Goal: Information Seeking & Learning: Learn about a topic

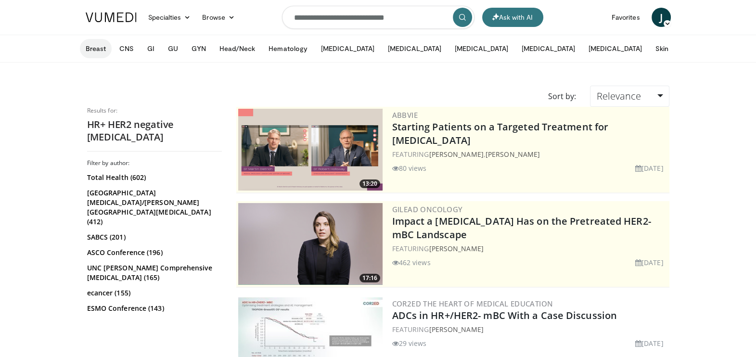
click at [96, 48] on button "Breast" at bounding box center [96, 48] width 32 height 19
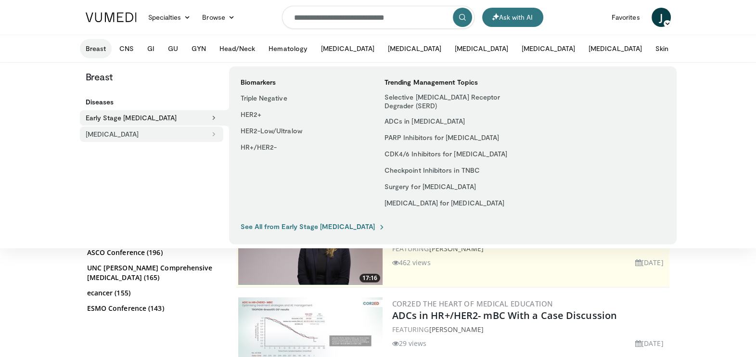
click at [134, 135] on button "[MEDICAL_DATA]" at bounding box center [151, 134] width 143 height 15
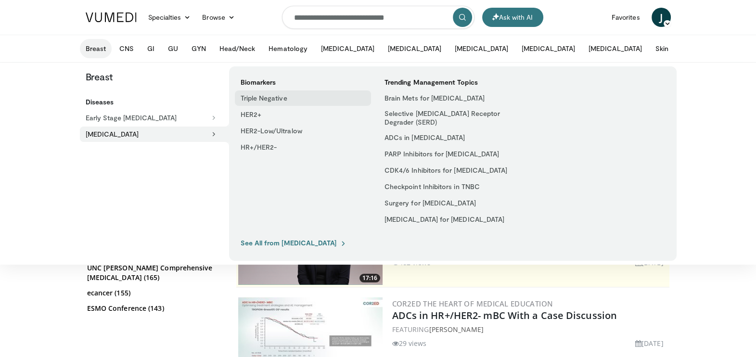
click at [257, 101] on link "Triple Negative" at bounding box center [303, 97] width 136 height 15
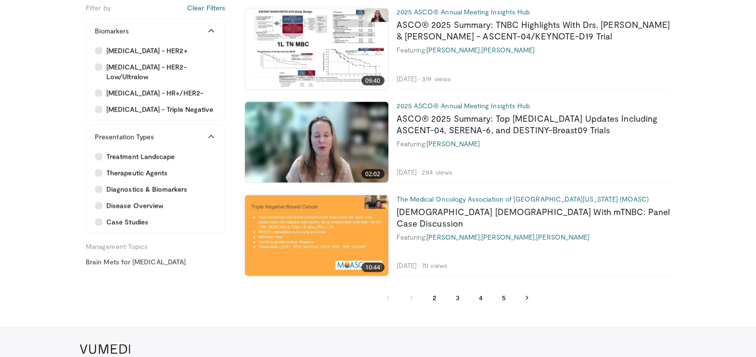
scroll to position [2211, 0]
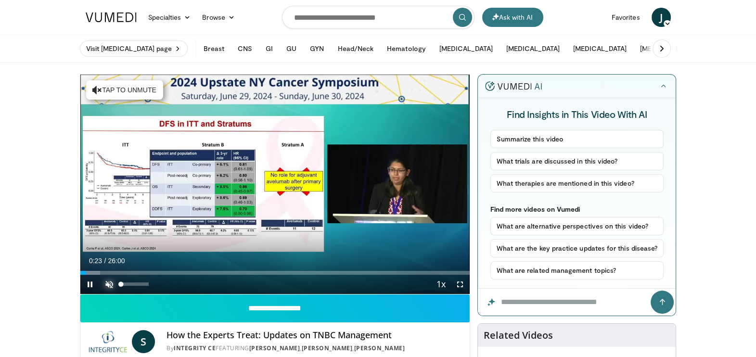
click at [102, 286] on span "Video Player" at bounding box center [109, 284] width 19 height 19
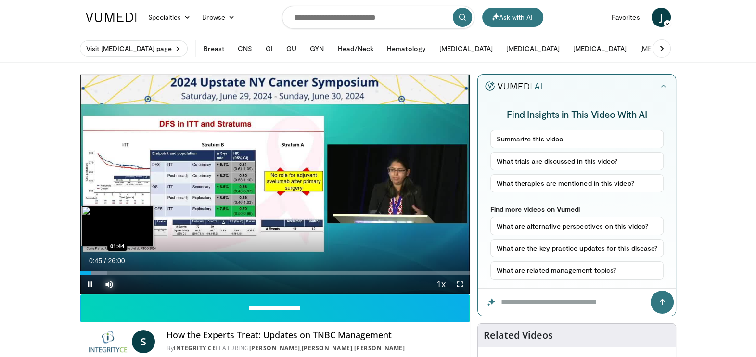
click at [108, 271] on div "Loaded : 6.99% 00:45 01:44" at bounding box center [275, 273] width 390 height 4
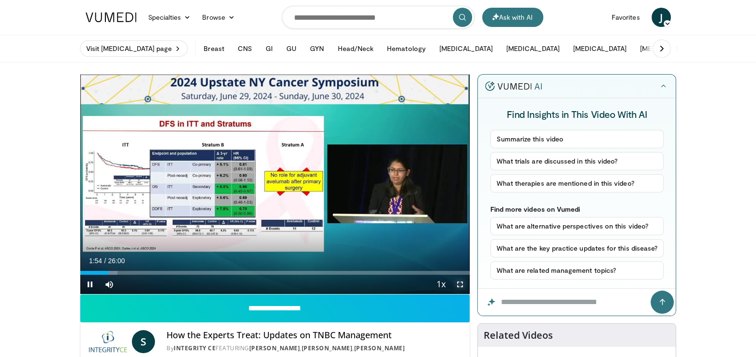
click at [462, 285] on span "Video Player" at bounding box center [459, 284] width 19 height 19
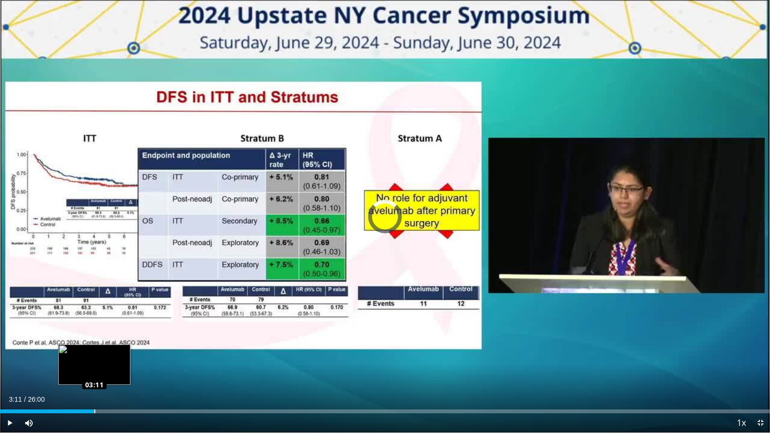
click at [94, 357] on div "Loaded : 11.55% 03:11 03:11" at bounding box center [385, 408] width 770 height 9
click at [124, 357] on div "Loaded : 15.26% 03:12 04:11" at bounding box center [385, 412] width 770 height 4
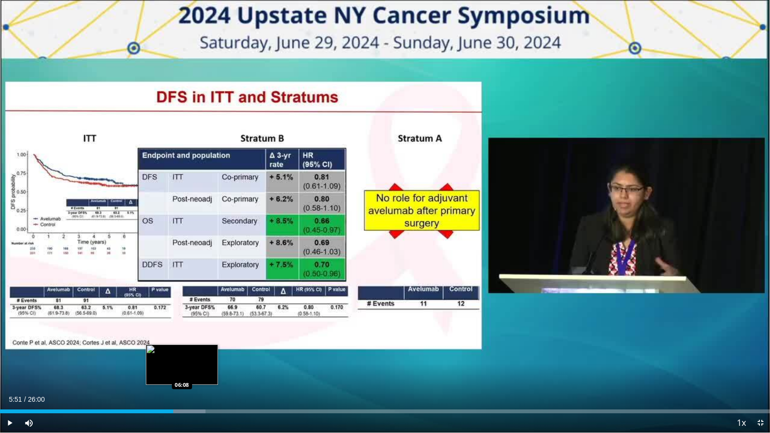
click at [182, 357] on div "Loaded : 26.70% 05:51 06:08" at bounding box center [385, 408] width 770 height 9
click at [200, 357] on div "Loaded : 27.59% 06:10 06:45" at bounding box center [385, 408] width 770 height 9
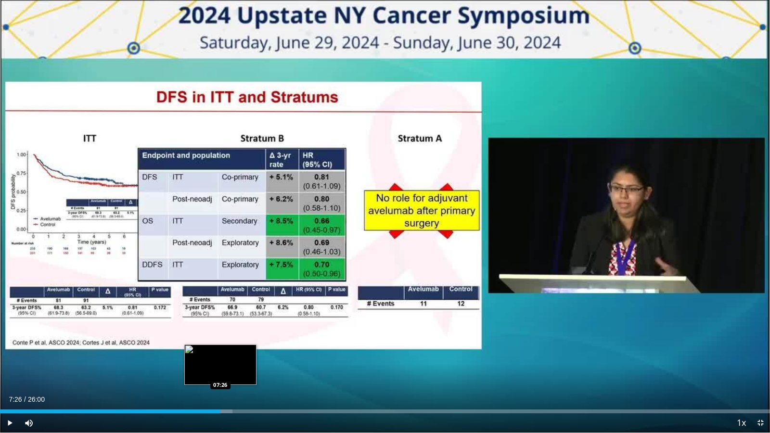
click at [220, 357] on div "Loaded : 30.16% 07:26 07:26" at bounding box center [385, 408] width 770 height 9
click at [238, 357] on div "Loaded : 32.43% 07:28 08:01" at bounding box center [385, 408] width 770 height 9
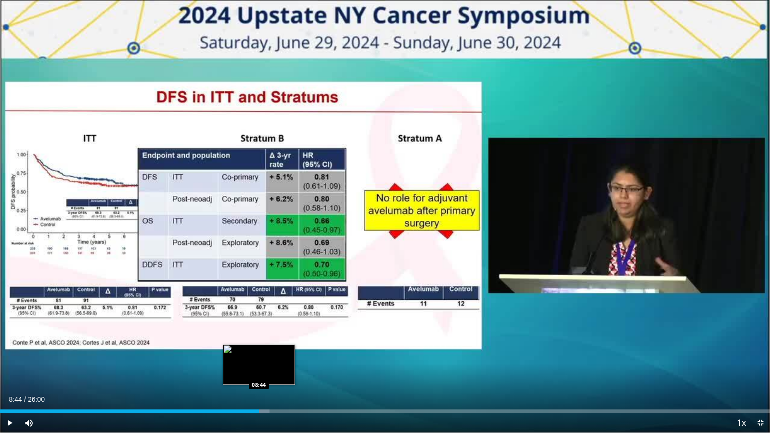
click at [259, 357] on div "Loaded : 34.97% 08:44 08:44" at bounding box center [385, 408] width 770 height 9
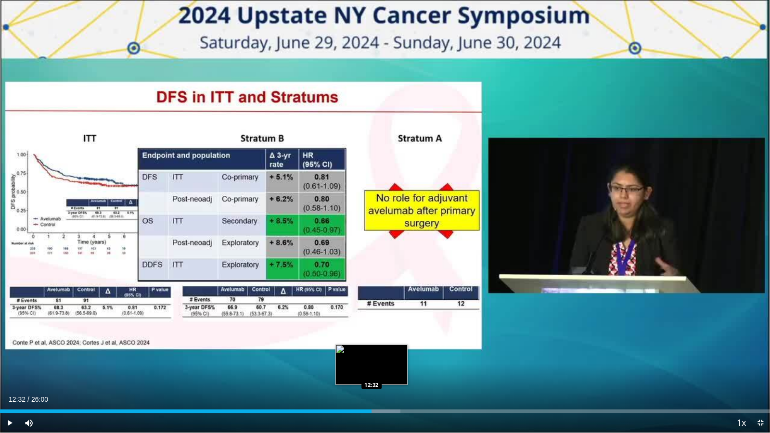
click at [372, 357] on div "Progress Bar" at bounding box center [376, 412] width 48 height 4
click at [385, 357] on div "Progress Bar" at bounding box center [379, 412] width 45 height 4
click at [392, 357] on div "Loaded : 53.90% 13:15 13:14" at bounding box center [385, 408] width 770 height 9
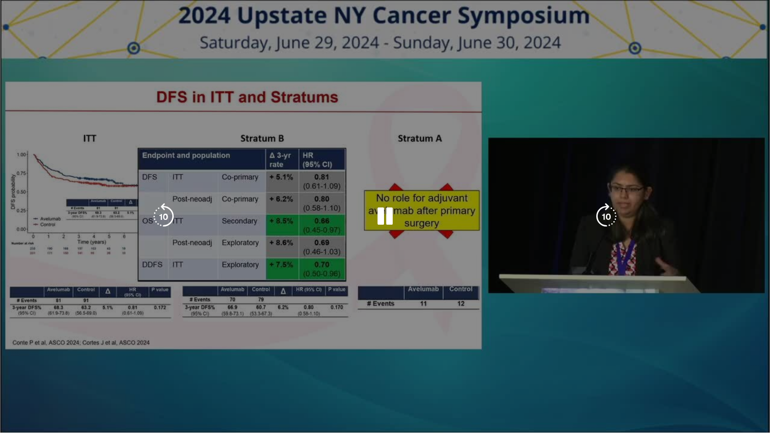
click at [637, 35] on div "10 seconds Tap to unmute" at bounding box center [385, 216] width 770 height 433
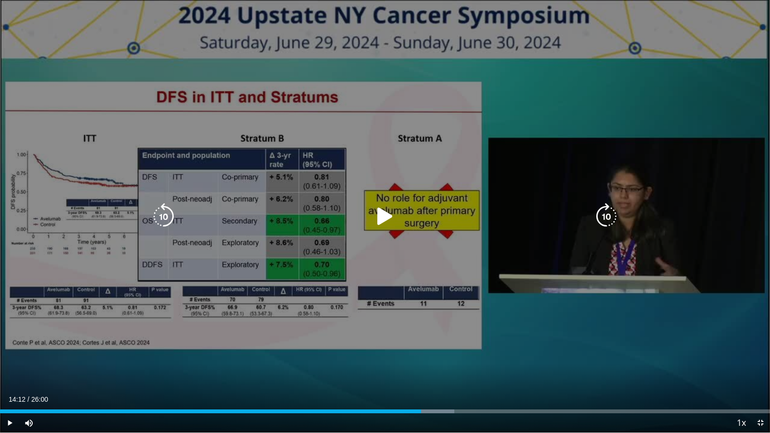
click at [385, 212] on icon "Video Player" at bounding box center [385, 216] width 27 height 27
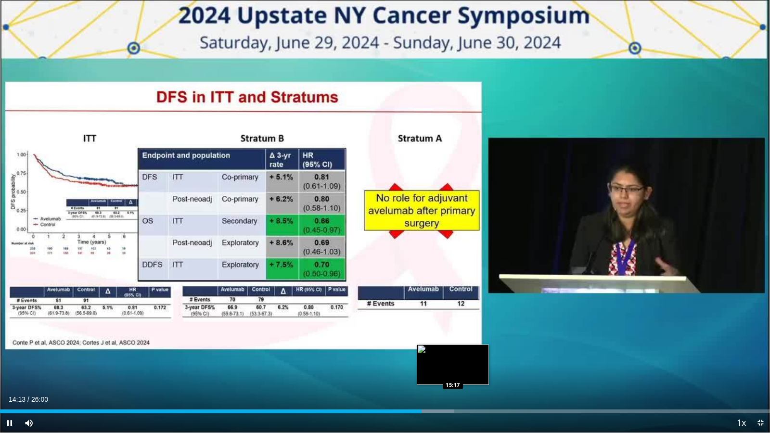
click at [452, 357] on div "Loaded : 59.03% 14:14 15:17" at bounding box center [385, 412] width 770 height 4
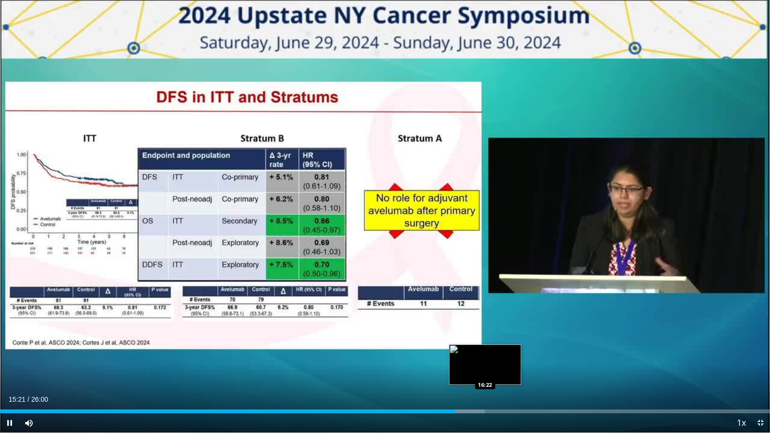
click at [485, 357] on div "Loaded : 62.95% 15:21 16:22" at bounding box center [385, 408] width 770 height 9
click at [501, 357] on div "Loaded : 68.02% 16:34 16:54" at bounding box center [385, 408] width 770 height 9
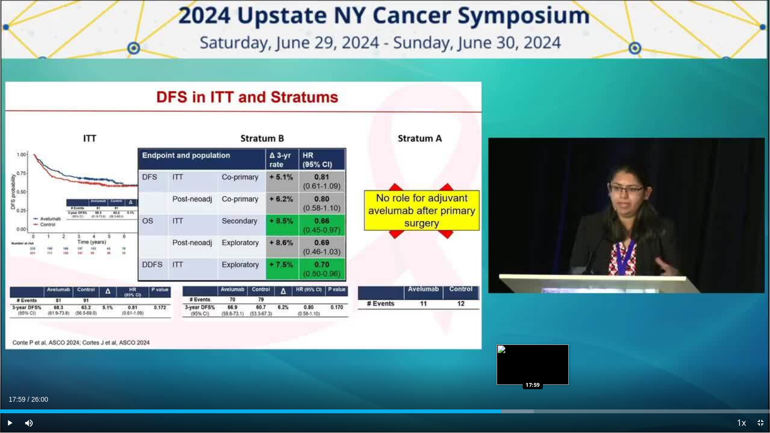
click at [532, 357] on div "Loaded : 69.30% 17:59 17:59" at bounding box center [385, 408] width 770 height 9
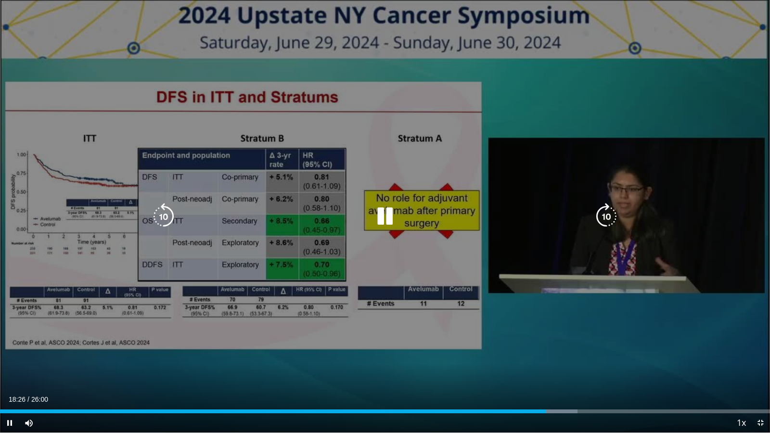
click at [530, 344] on div "10 seconds Tap to unmute" at bounding box center [385, 216] width 770 height 433
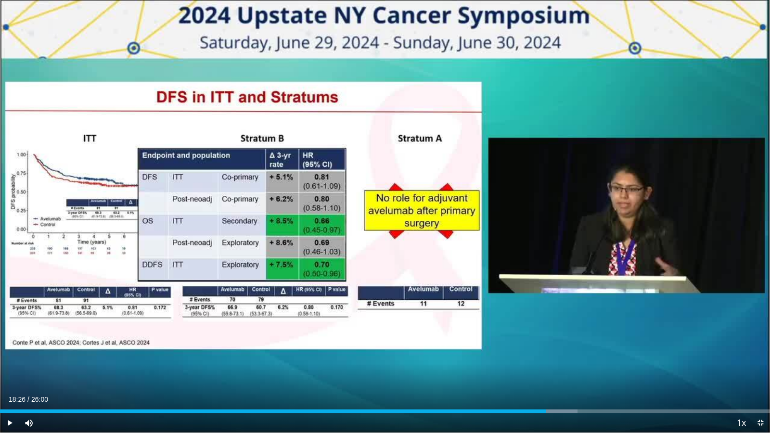
click at [474, 357] on div "Current Time 18:26 / Duration 26:00 Play Skip Backward Skip Forward Mute 0% Loa…" at bounding box center [385, 422] width 770 height 19
click at [472, 357] on div "18:26" at bounding box center [273, 412] width 546 height 4
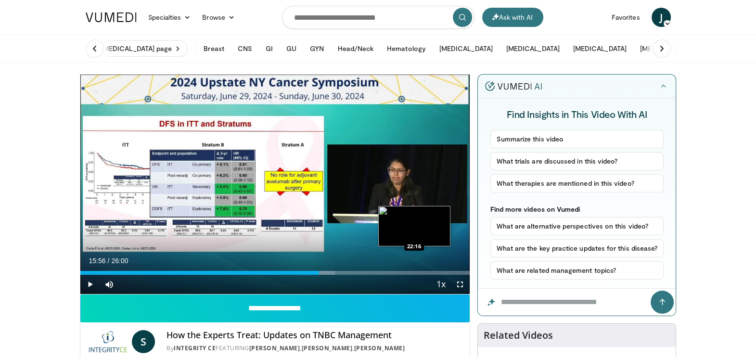
click at [413, 275] on div "Current Time 15:56 / Duration 26:00 Play Skip Backward Skip Forward Mute 0% Loa…" at bounding box center [275, 284] width 390 height 19
click at [407, 267] on div "Loaded : 65.45% 15:56 21:49" at bounding box center [275, 270] width 390 height 9
click at [400, 270] on div "Loaded : 87.91% 21:49 21:24" at bounding box center [275, 270] width 390 height 9
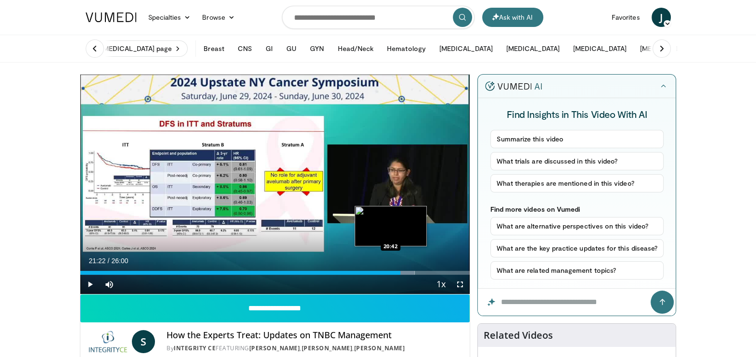
click at [391, 271] on div "21:22" at bounding box center [240, 273] width 321 height 4
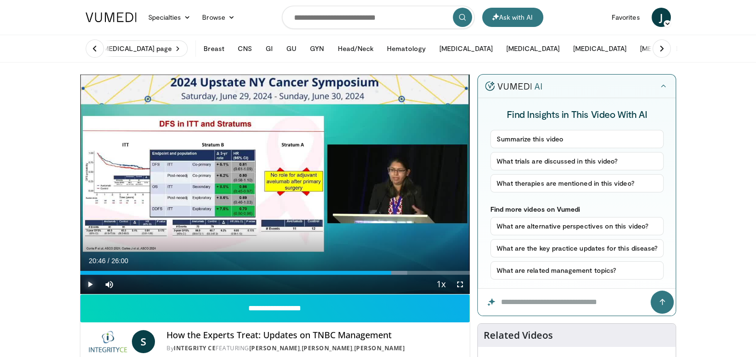
click at [96, 284] on span "Video Player" at bounding box center [89, 284] width 19 height 19
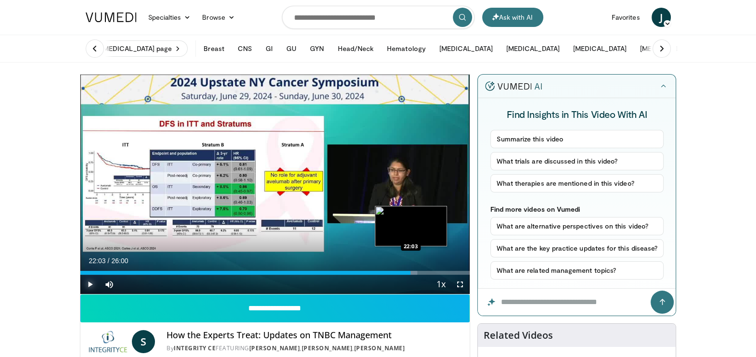
click at [411, 271] on div "Progress Bar" at bounding box center [405, 273] width 24 height 4
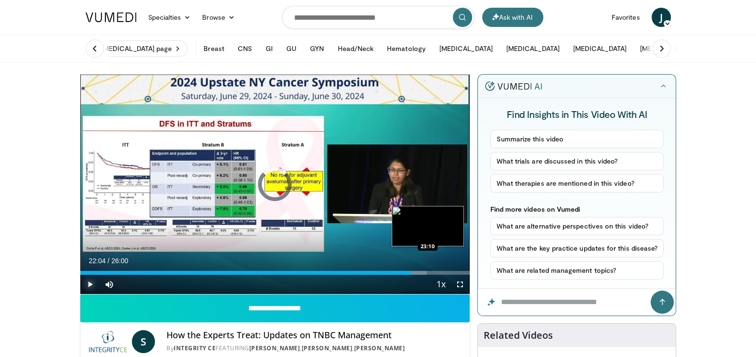
click at [427, 270] on div "Loaded : 89.02% 22:04 23:10" at bounding box center [275, 270] width 390 height 9
click at [436, 271] on div "Loaded : 93.47% 23:15 23:37" at bounding box center [275, 273] width 390 height 4
click at [450, 271] on div "Loaded : 95.38% 23:46 24:42" at bounding box center [275, 273] width 390 height 4
click at [461, 271] on div "Loaded : 99.19% 25:25 25:25" at bounding box center [275, 273] width 390 height 4
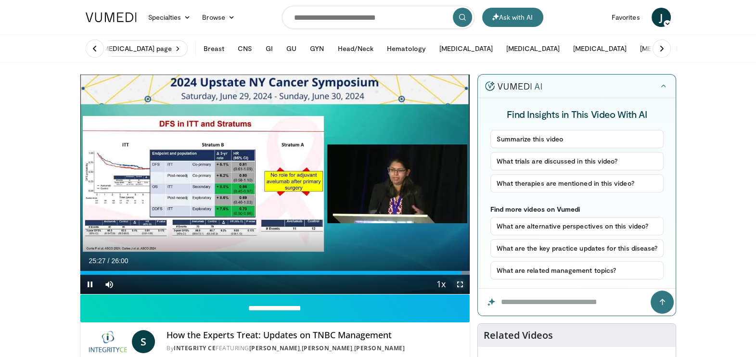
click at [460, 278] on span "Video Player" at bounding box center [459, 284] width 19 height 19
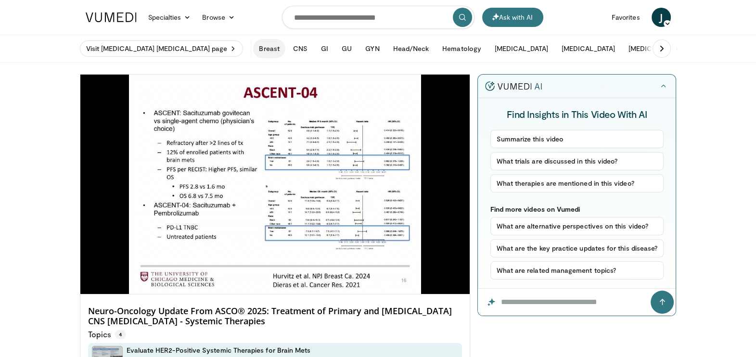
click at [253, 51] on button "Breast" at bounding box center [269, 48] width 32 height 19
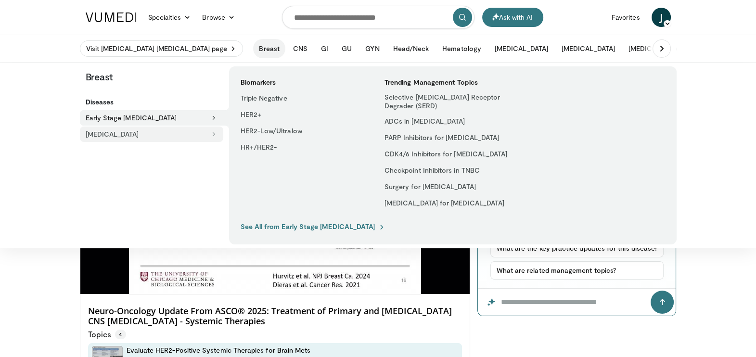
click at [155, 137] on button "[MEDICAL_DATA]" at bounding box center [151, 134] width 143 height 15
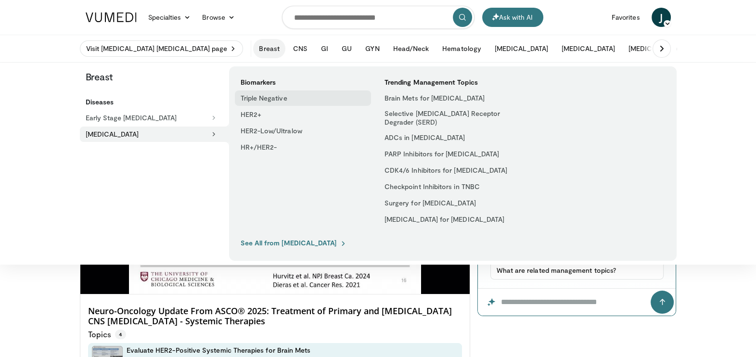
click at [257, 103] on link "Triple Negative" at bounding box center [303, 97] width 136 height 15
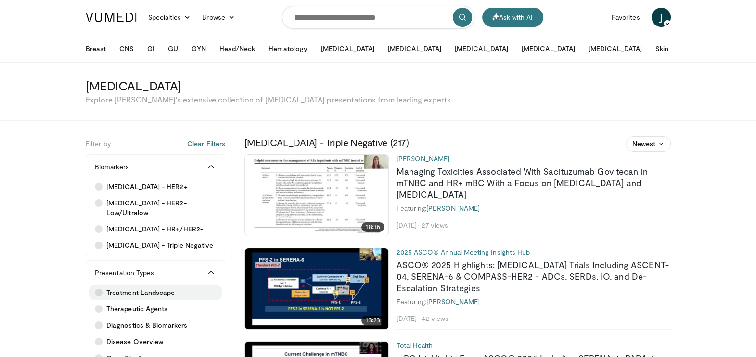
click at [134, 297] on span "Treatment Landscape" at bounding box center [140, 293] width 68 height 10
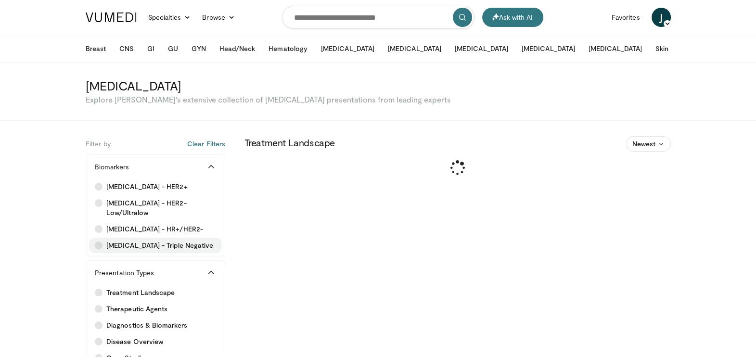
click at [162, 250] on span "Metastatic Breast Cancer - Triple Negative" at bounding box center [159, 246] width 107 height 10
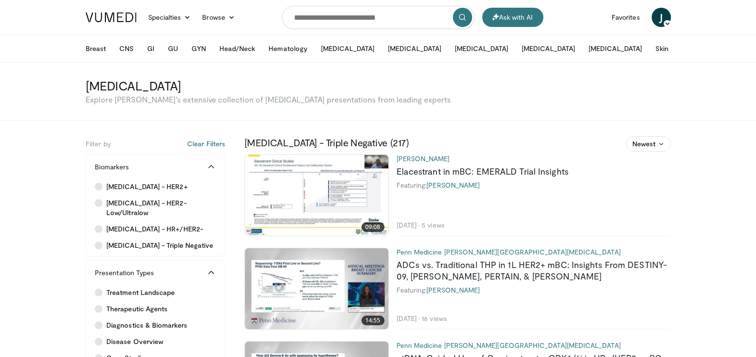
scroll to position [4580, 0]
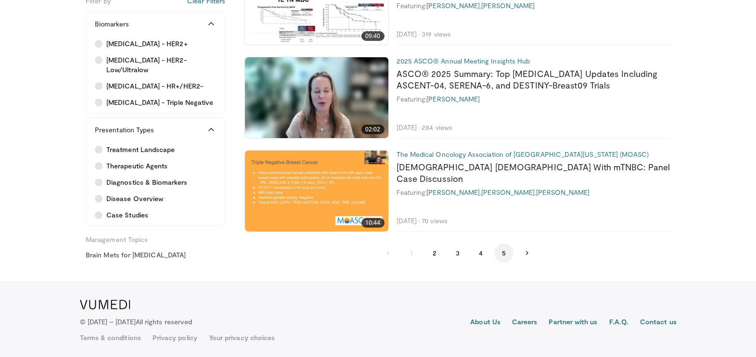
click at [501, 253] on button "5" at bounding box center [503, 253] width 19 height 19
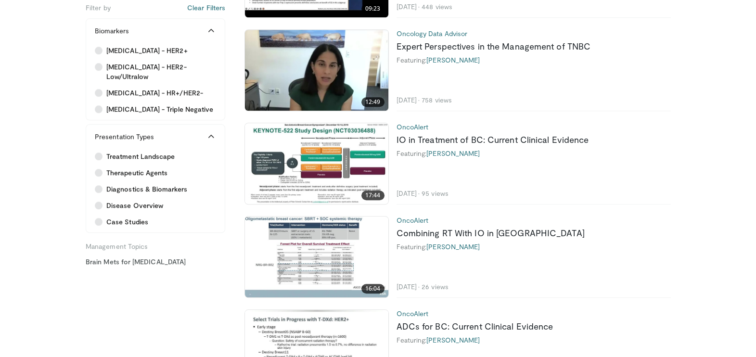
scroll to position [1085, 0]
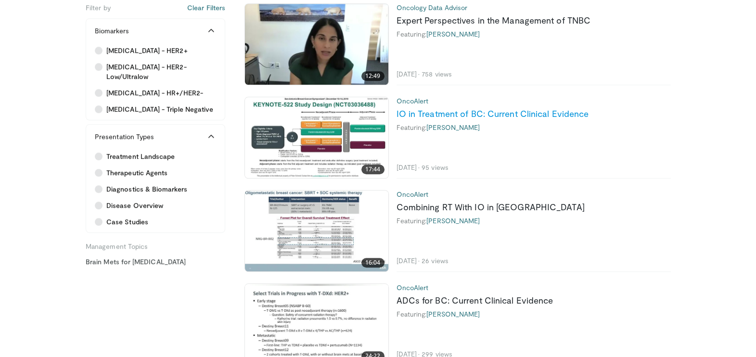
click at [569, 111] on link "IO in Treatment of BC: Current Clinical Evidence" at bounding box center [493, 113] width 193 height 11
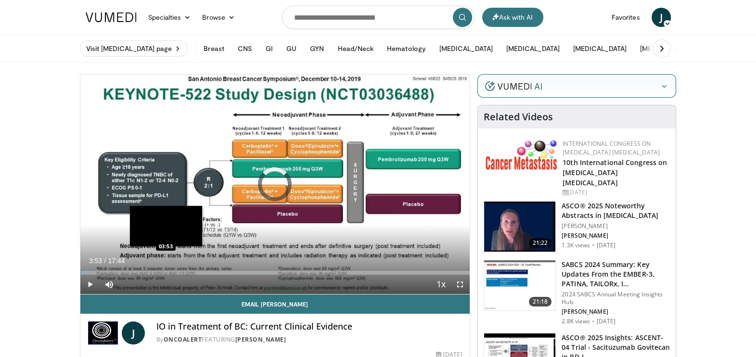
click at [166, 269] on div "Loaded : 2.82% 03:53 03:53" at bounding box center [275, 270] width 390 height 9
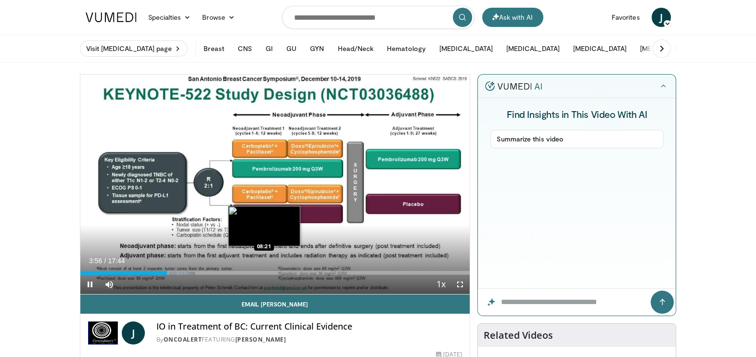
click at [264, 271] on div "Loaded : 28.14% 03:56 08:21" at bounding box center [275, 273] width 390 height 4
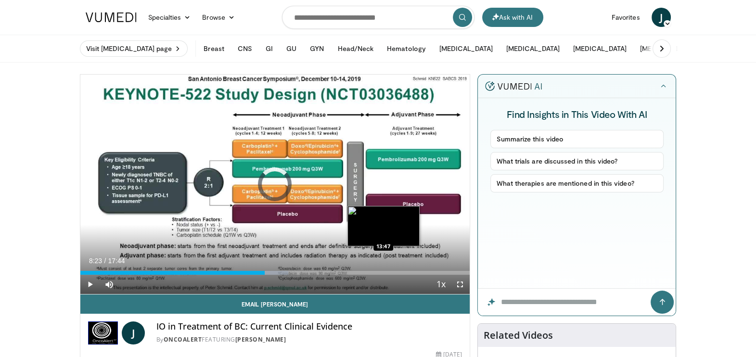
click at [383, 271] on div "Loaded : 53.47% 08:23 13:47" at bounding box center [275, 273] width 390 height 4
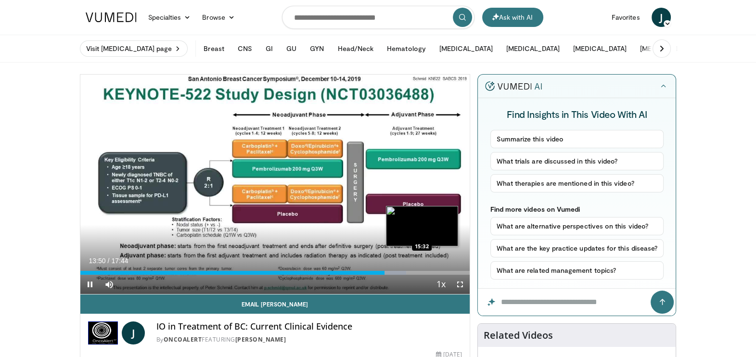
click at [422, 272] on div "Loaded : 83.70% 13:51 15:32" at bounding box center [275, 273] width 390 height 4
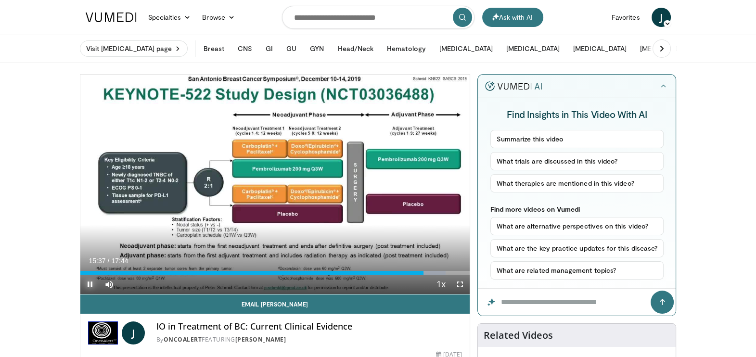
click at [87, 280] on span "Video Player" at bounding box center [89, 284] width 19 height 19
